Goal: Task Accomplishment & Management: Use online tool/utility

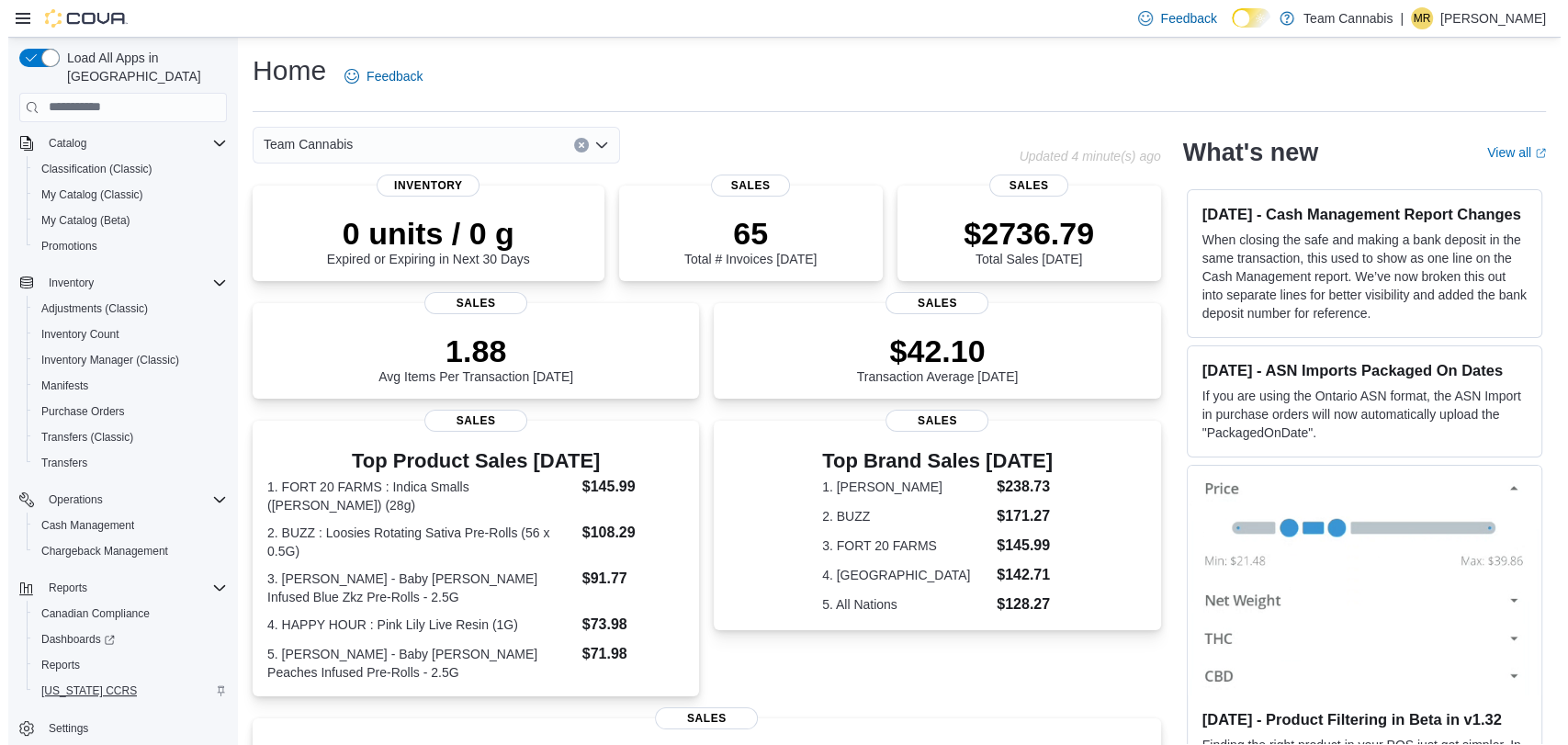
scroll to position [115, 0]
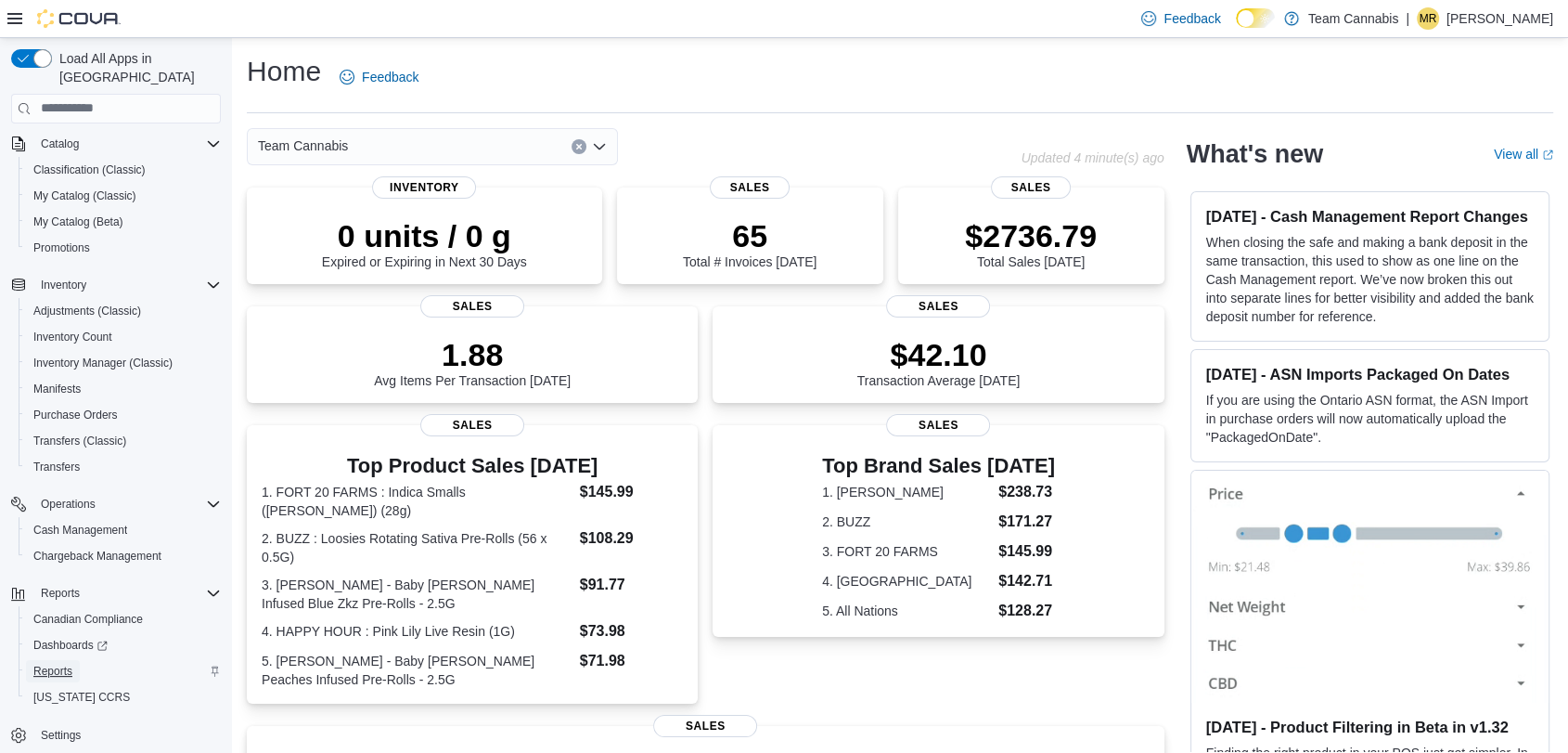
click at [69, 664] on span "Reports" at bounding box center [53, 671] width 39 height 15
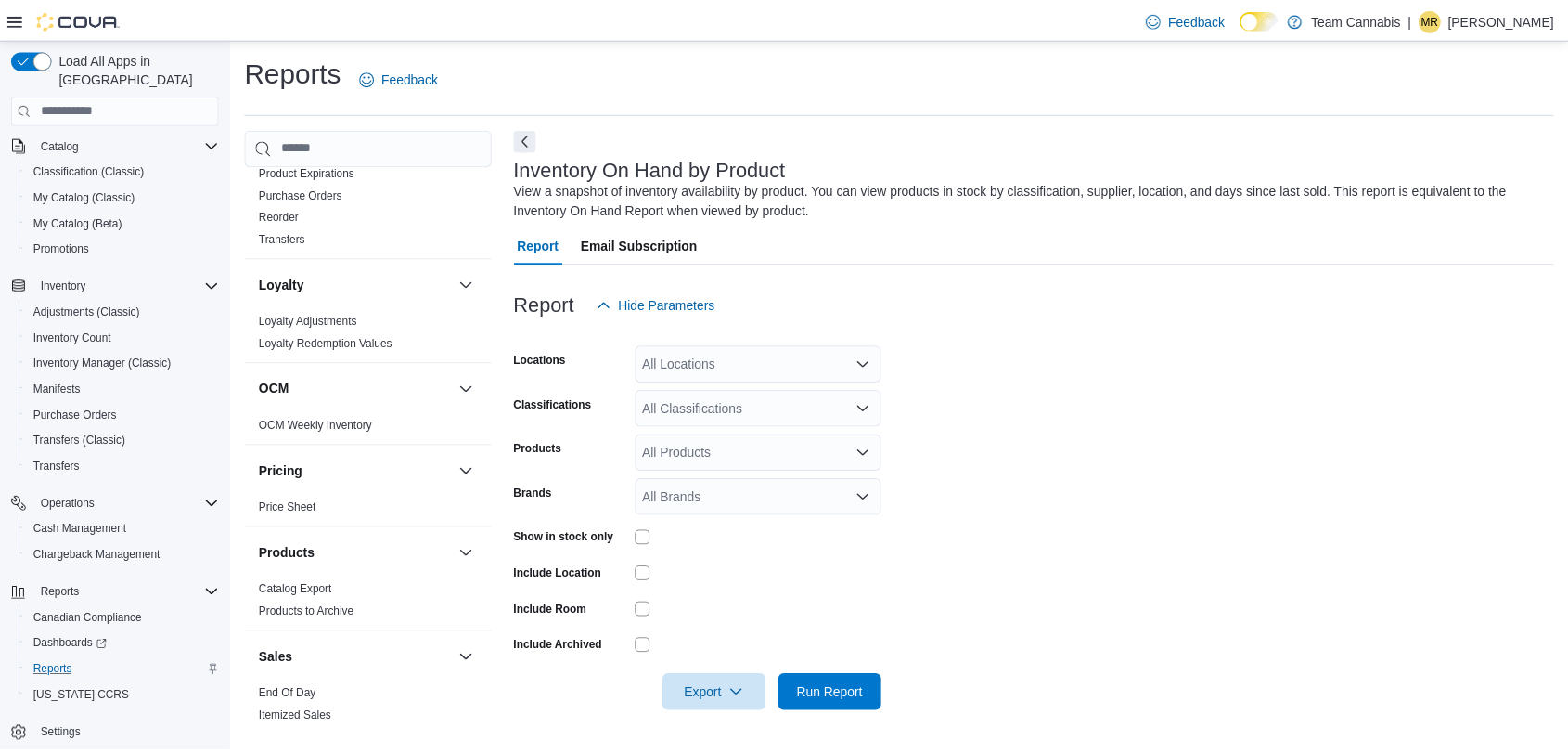
scroll to position [1237, 0]
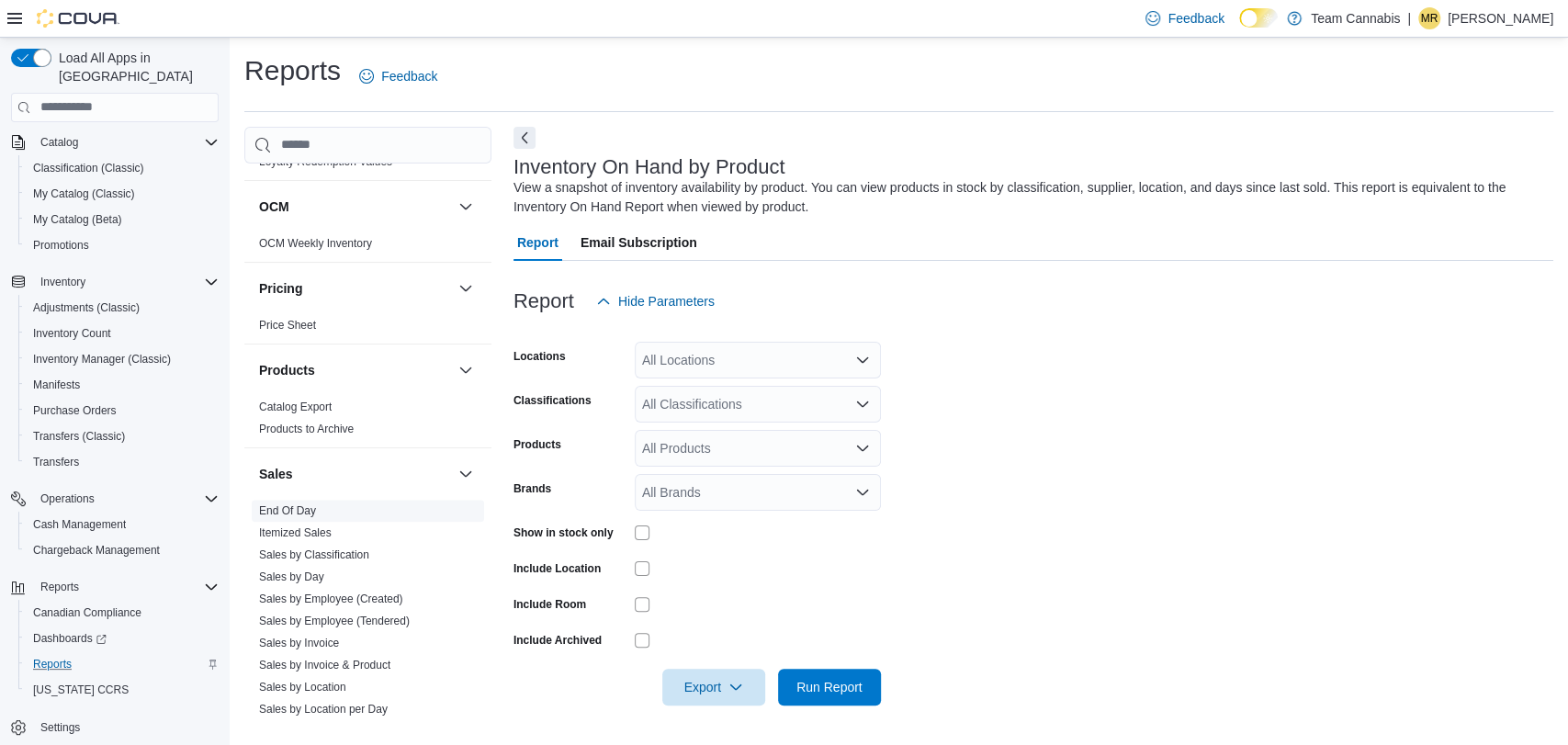
click at [312, 504] on link "End Of Day" at bounding box center [287, 510] width 57 height 13
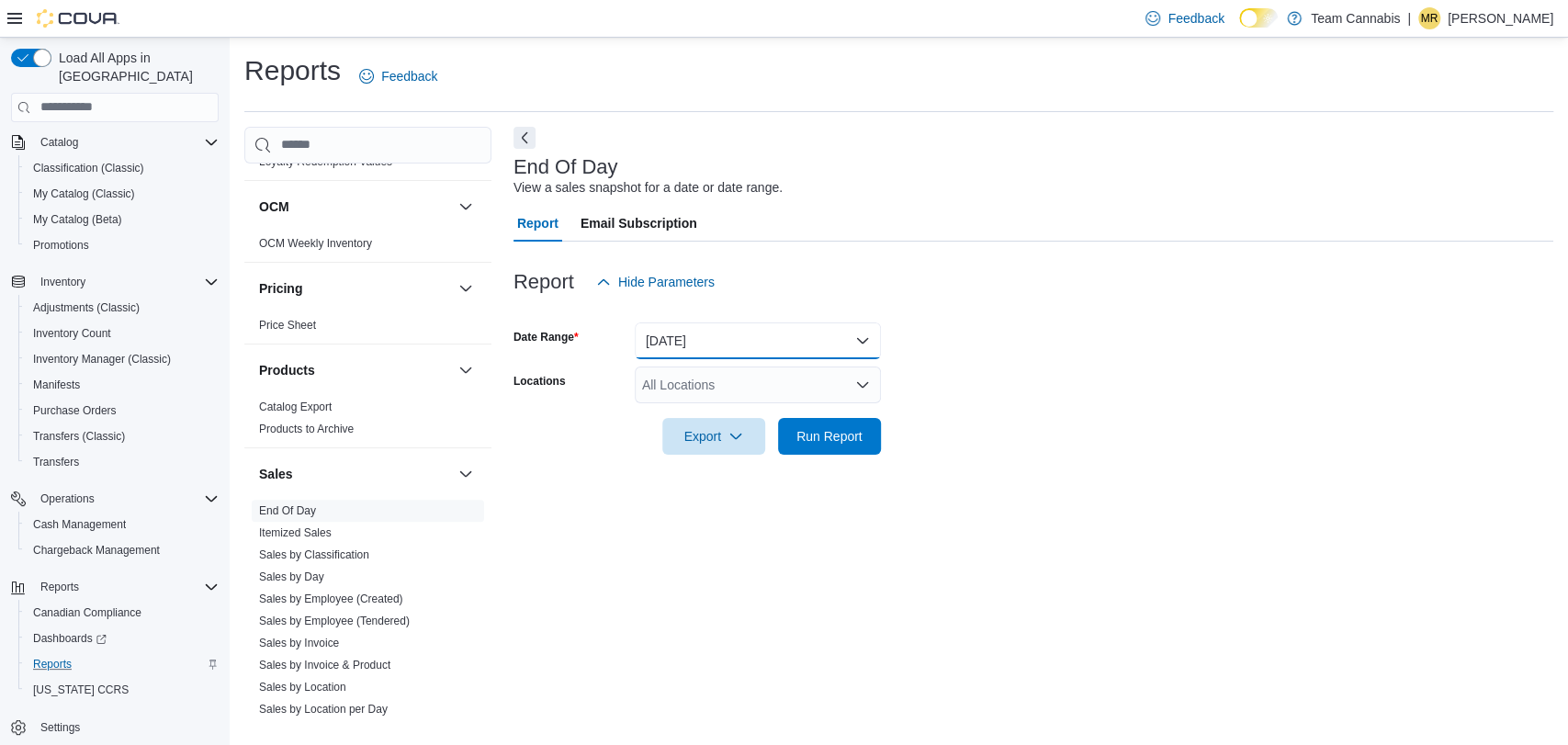
click at [757, 332] on button "[DATE]" at bounding box center [758, 340] width 246 height 37
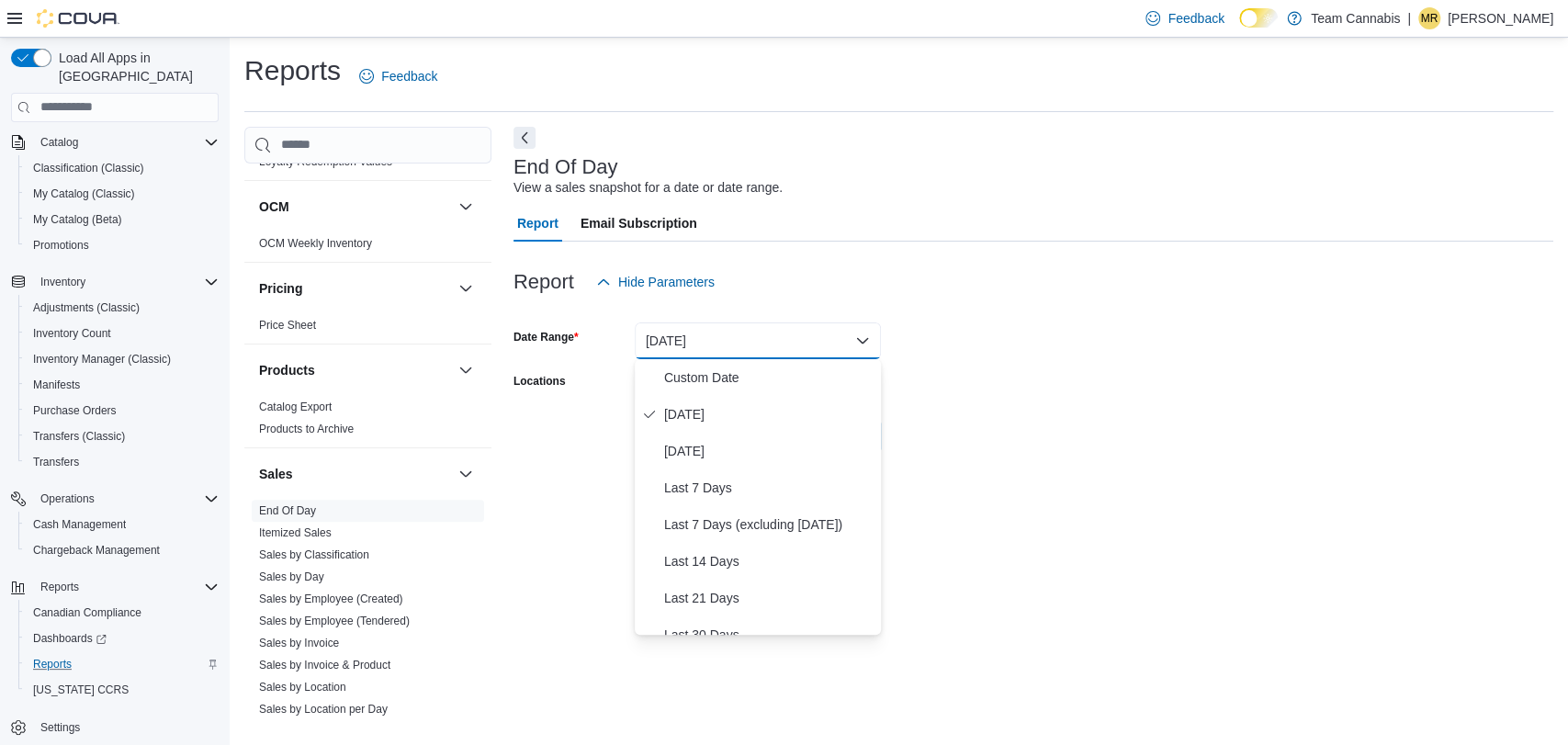
click at [1171, 370] on form "Date Range [DATE] Locations All Locations Export Run Report" at bounding box center [1032, 377] width 1039 height 154
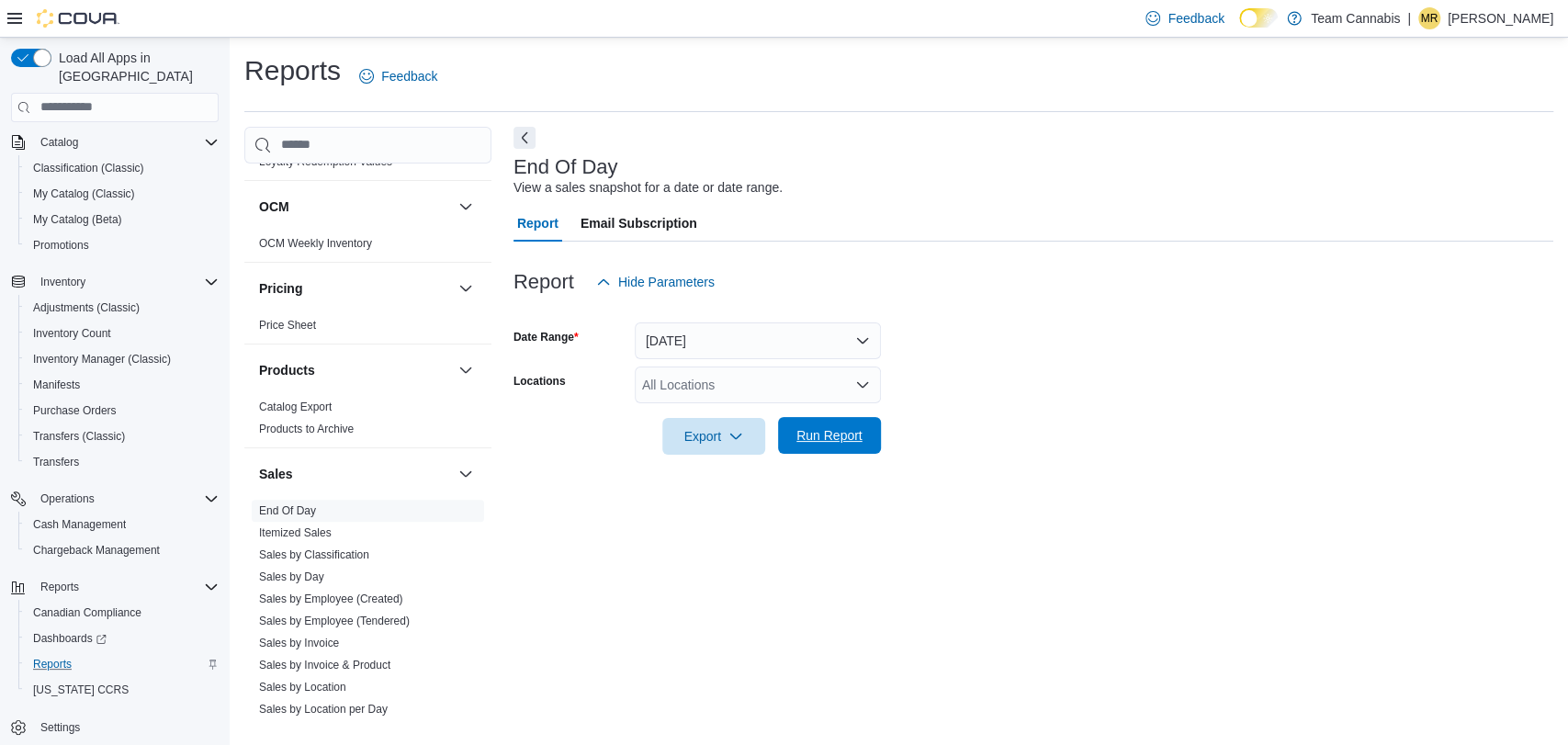
click at [867, 443] on span "Run Report" at bounding box center [829, 436] width 81 height 37
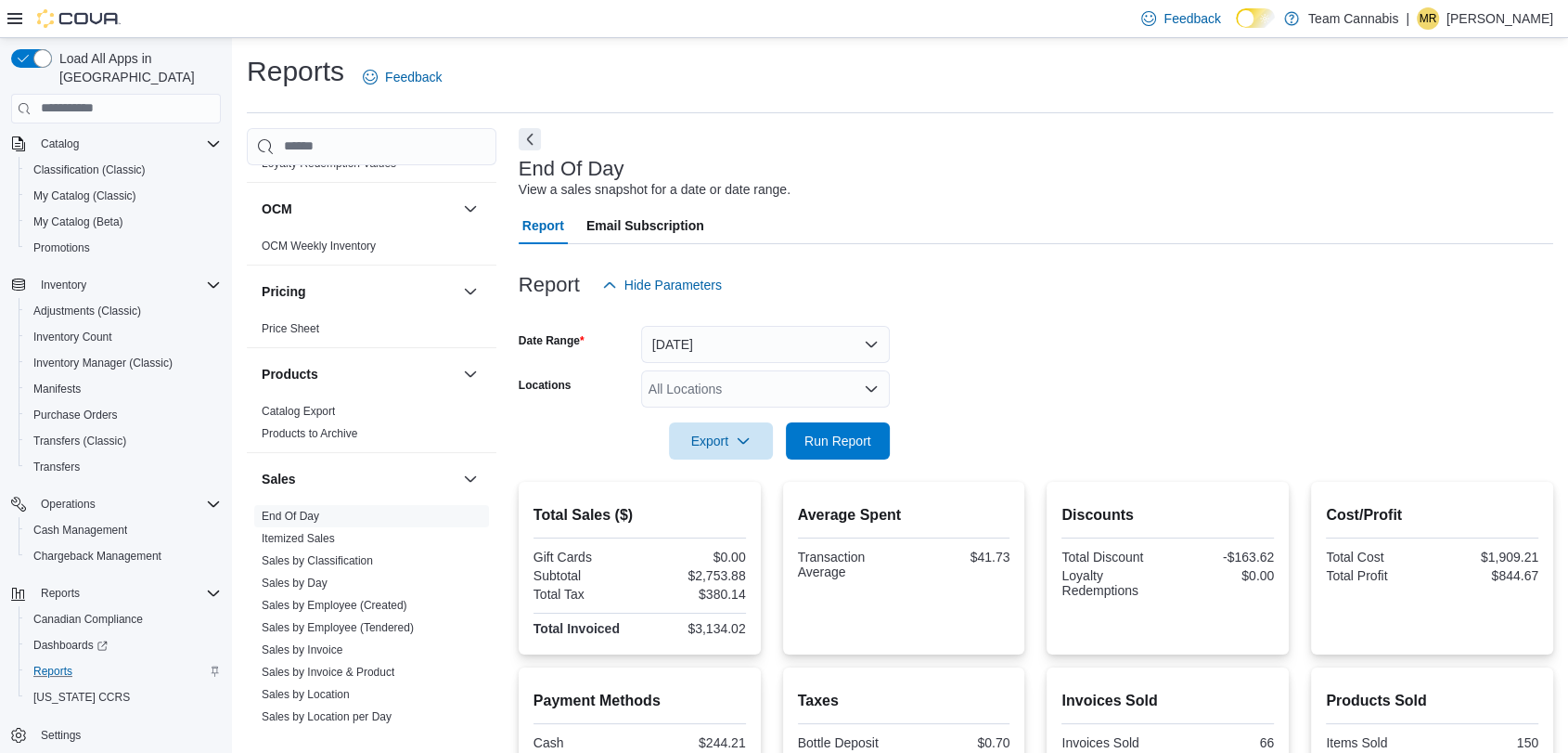
scroll to position [309, 0]
